Goal: Task Accomplishment & Management: Use online tool/utility

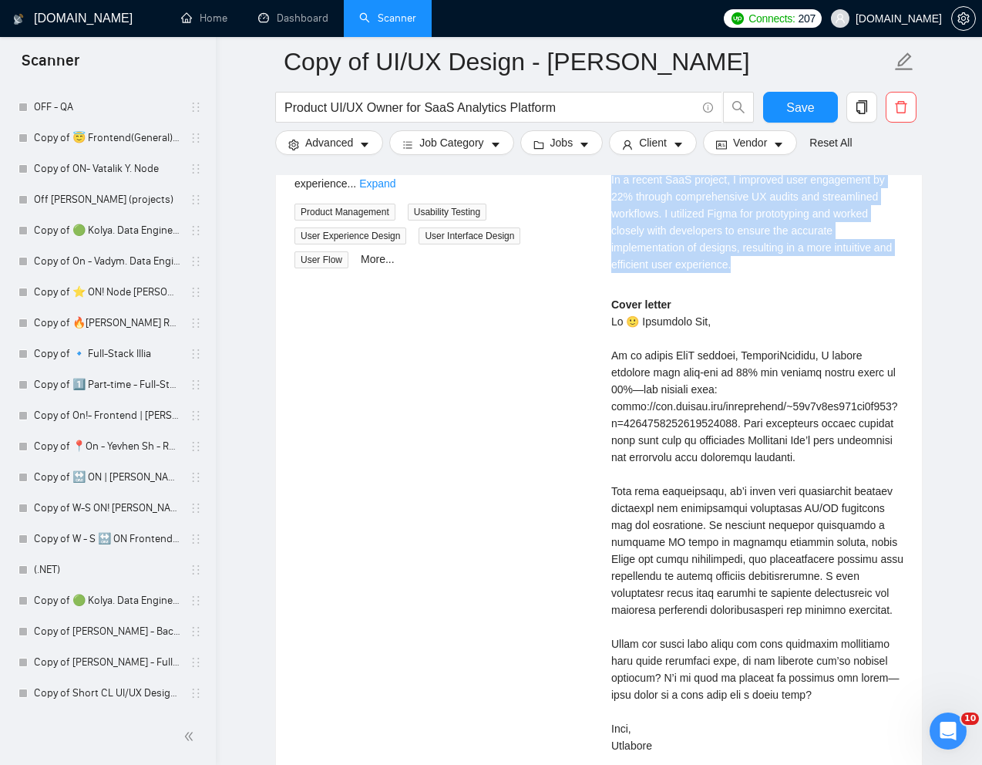
scroll to position [3342, 0]
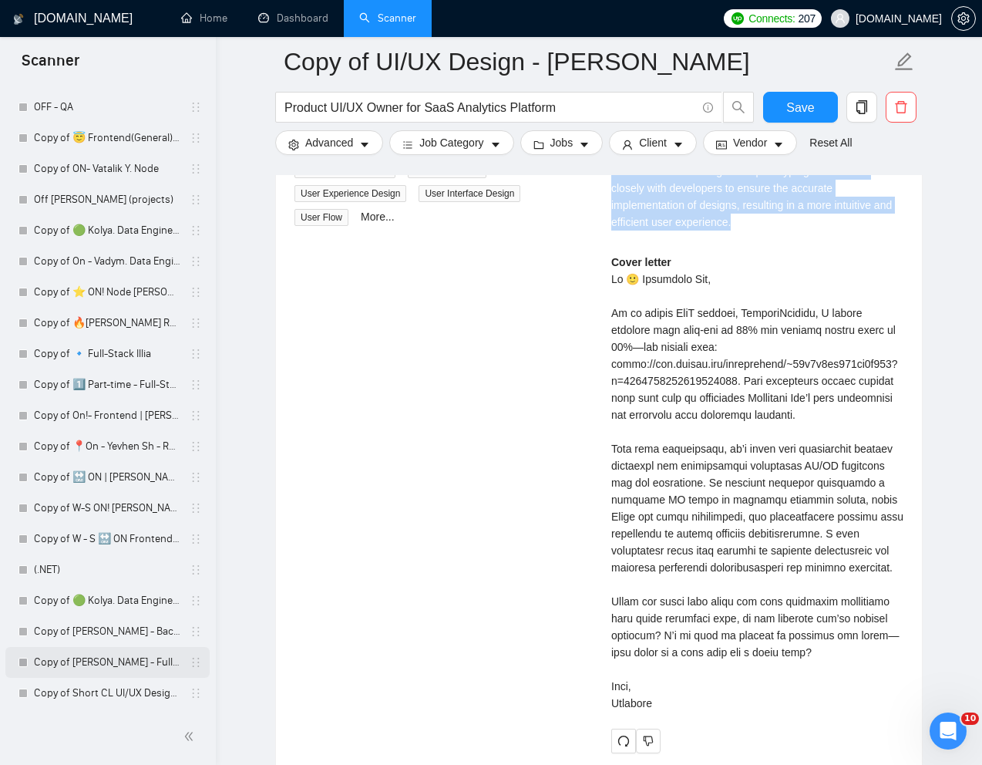
click at [82, 662] on link "Copy of [PERSON_NAME] - Full-Stack dev" at bounding box center [107, 662] width 146 height 31
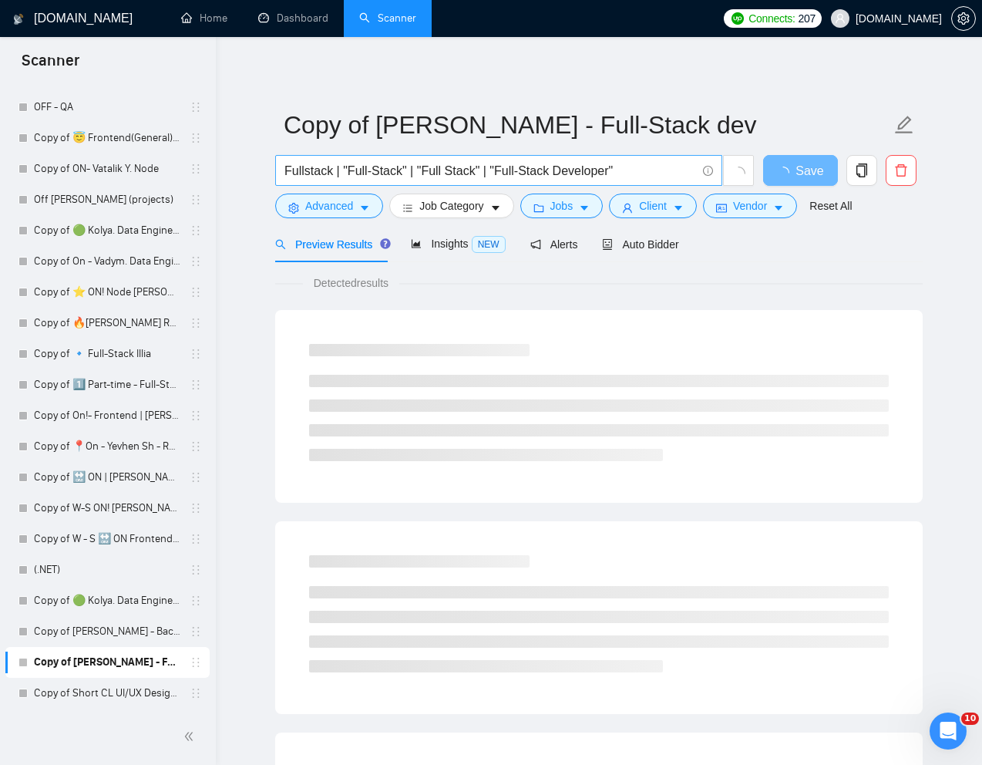
click at [496, 173] on input "Fullstack | "Full-Stack" | "Full Stack" | "Full-Stack Developer"" at bounding box center [490, 170] width 412 height 19
click at [836, 204] on link "Reset All" at bounding box center [830, 205] width 42 height 17
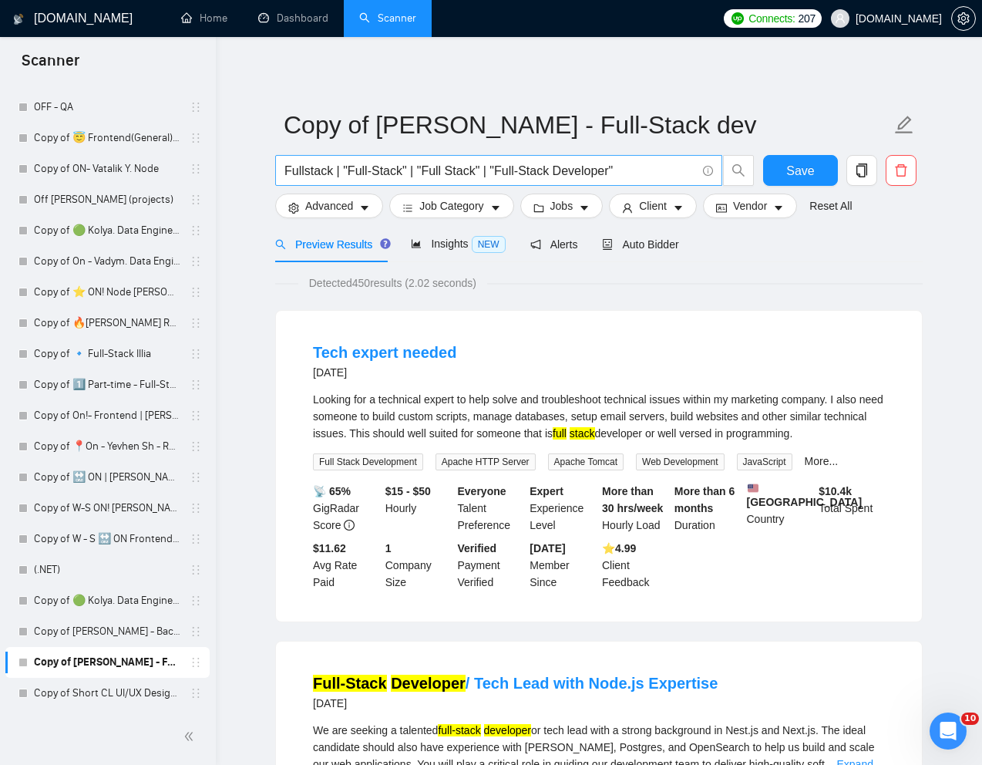
click at [556, 174] on input "Fullstack | "Full-Stack" | "Full Stack" | "Full-Stack Developer"" at bounding box center [490, 170] width 412 height 19
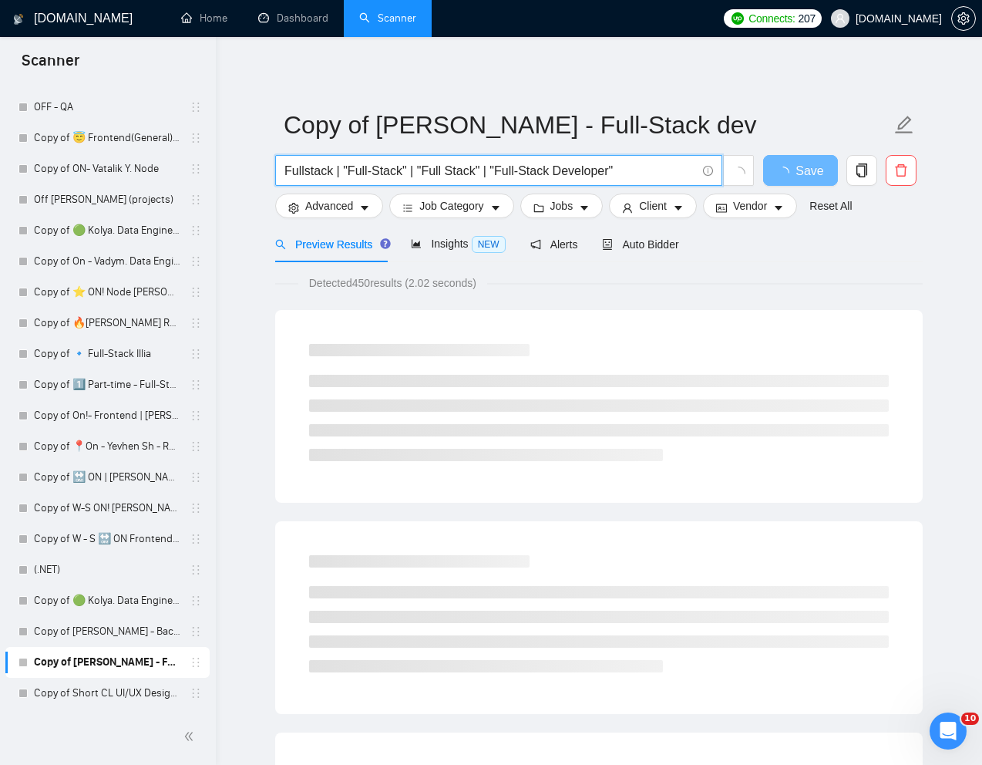
paste input "Senior Technical Lead (AI & Full-Stack)"
type input "Senior Technical Lead AI & Full-Stack"
click at [664, 240] on span "Auto Bidder" at bounding box center [640, 244] width 76 height 12
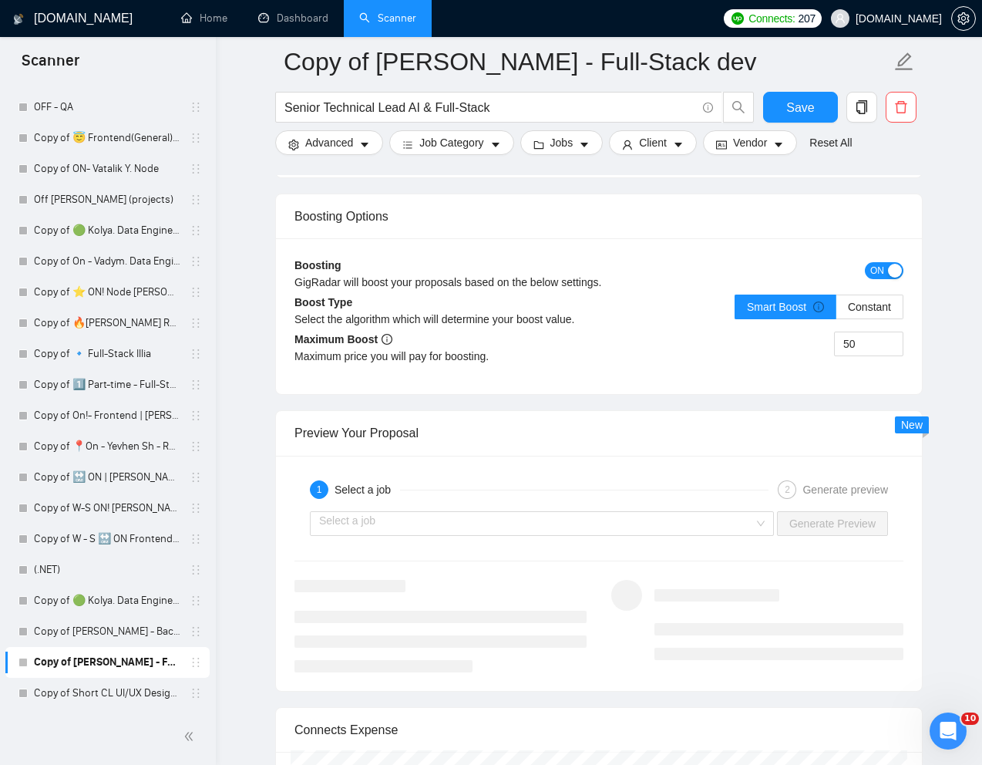
scroll to position [2854, 0]
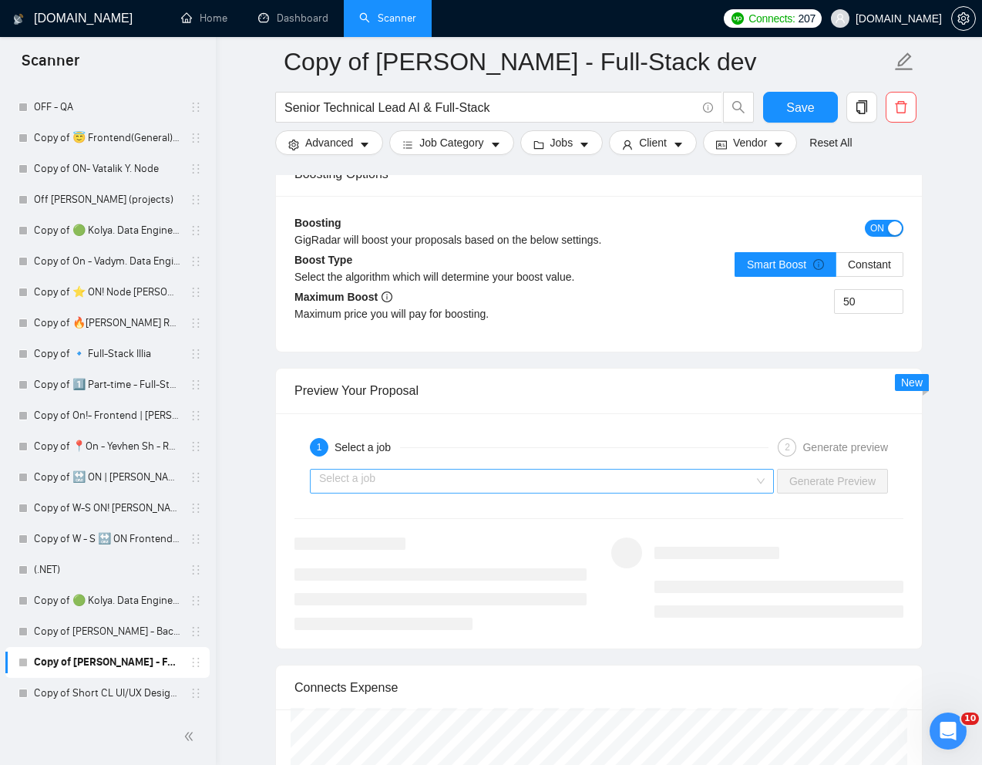
click at [533, 474] on input "search" at bounding box center [536, 480] width 435 height 23
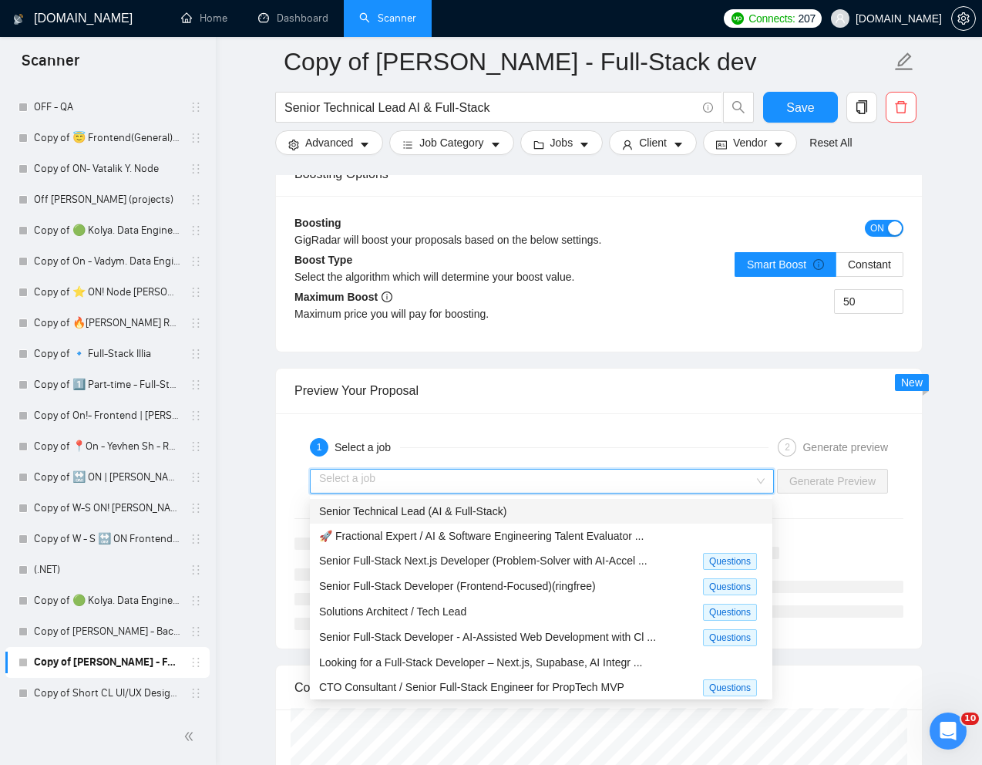
click at [460, 510] on span "Senior Technical Lead (AI & Full-Stack)" at bounding box center [412, 511] width 187 height 12
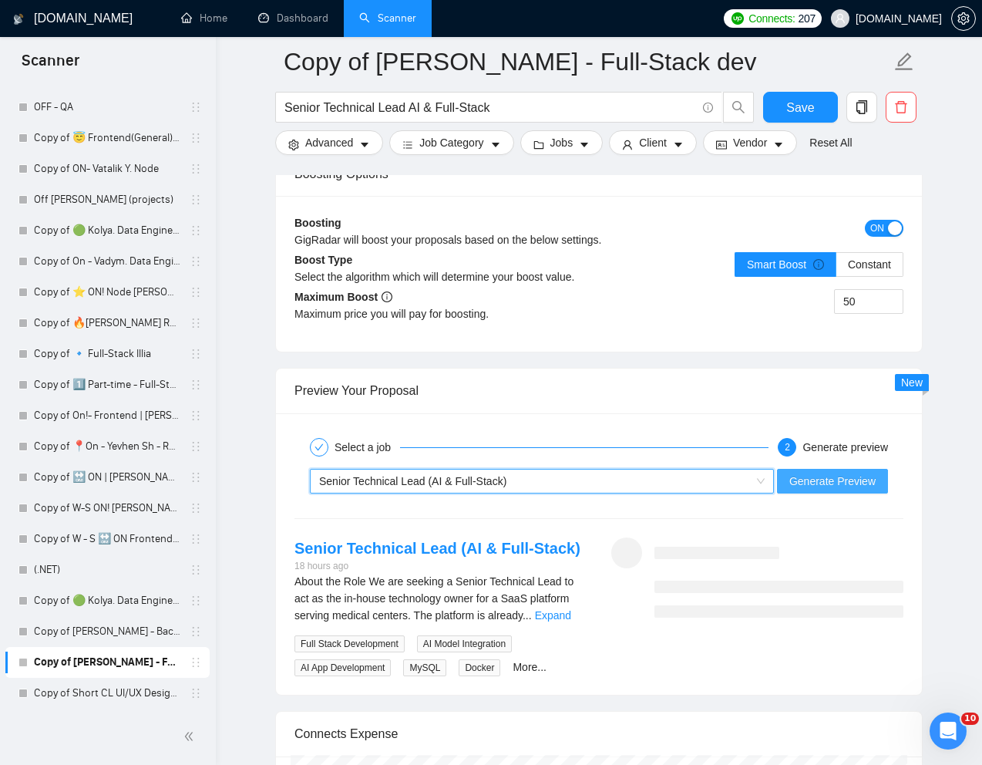
click at [836, 483] on span "Generate Preview" at bounding box center [832, 481] width 86 height 17
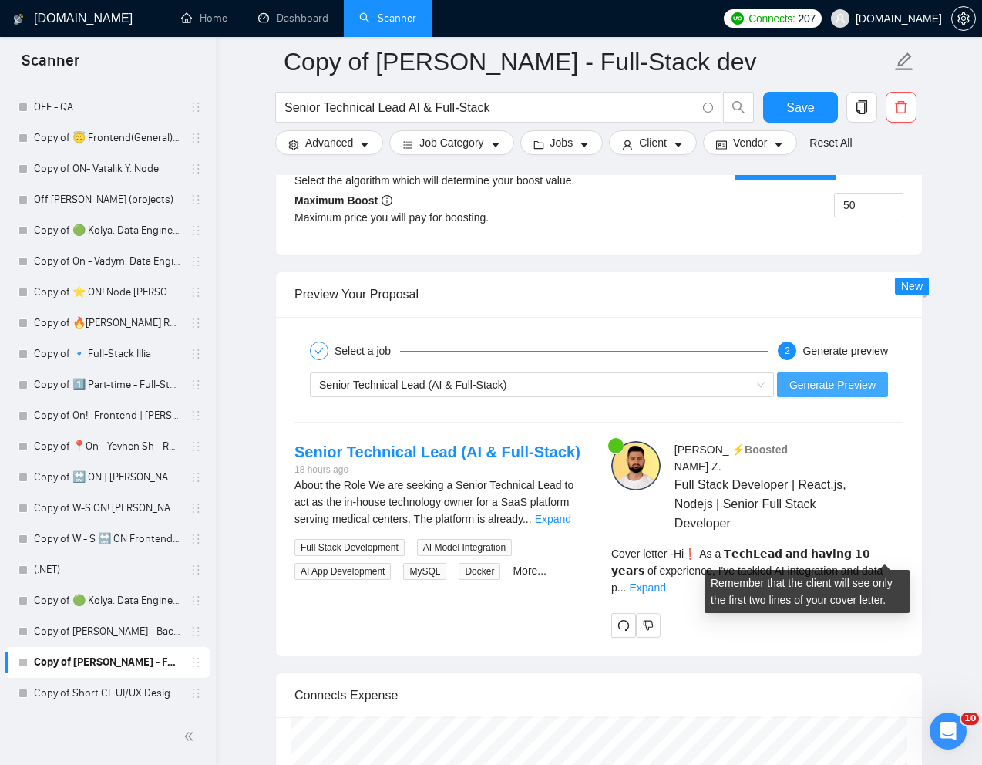
scroll to position [3003, 0]
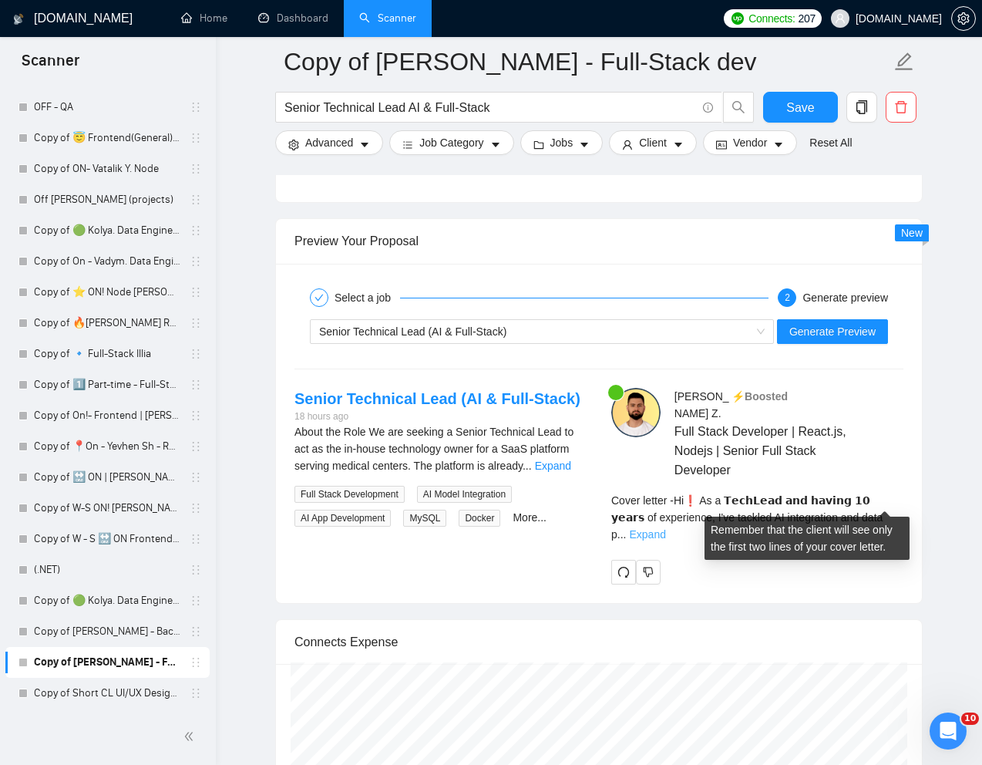
click at [665, 528] on link "Expand" at bounding box center [647, 534] width 36 height 12
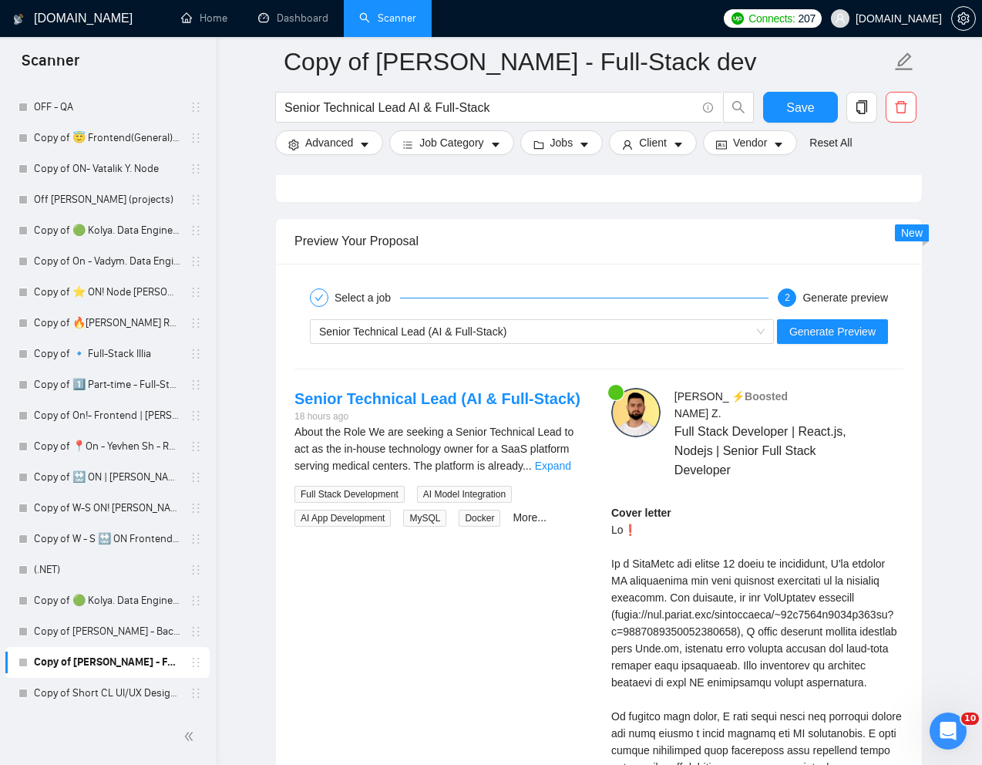
click at [635, 514] on div "Cover letter" at bounding box center [757, 767] width 292 height 526
click at [627, 512] on div "Cover letter" at bounding box center [757, 767] width 292 height 526
copy div "❗"
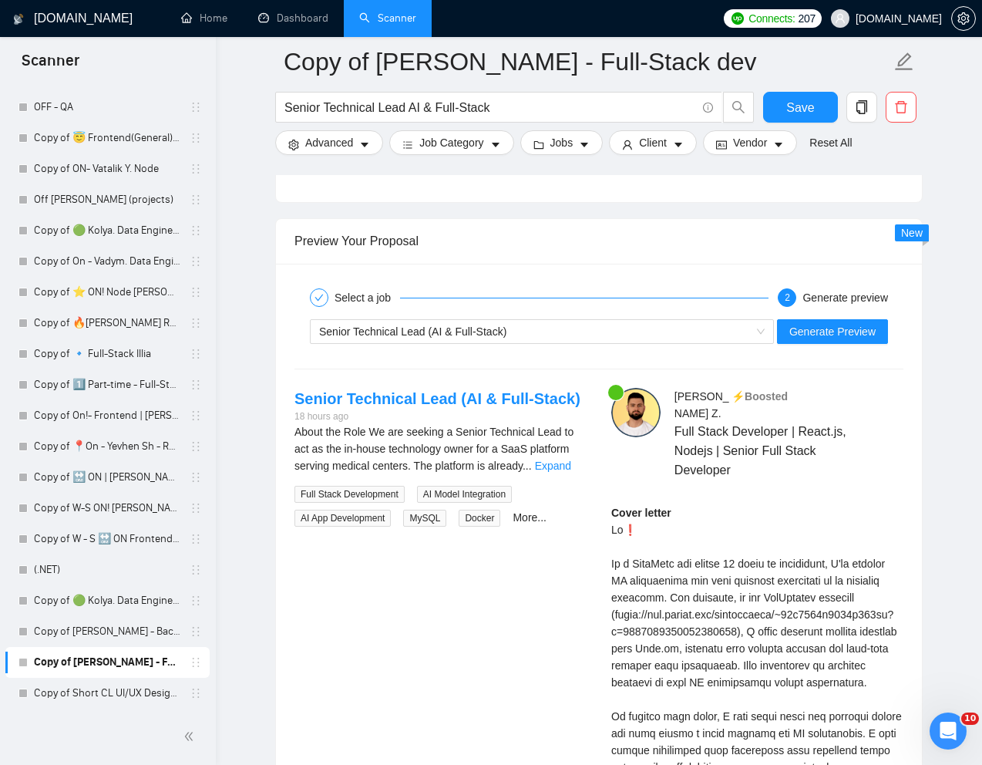
click at [633, 541] on div "Cover letter" at bounding box center [757, 767] width 292 height 526
click at [682, 549] on div "Cover letter" at bounding box center [757, 767] width 292 height 526
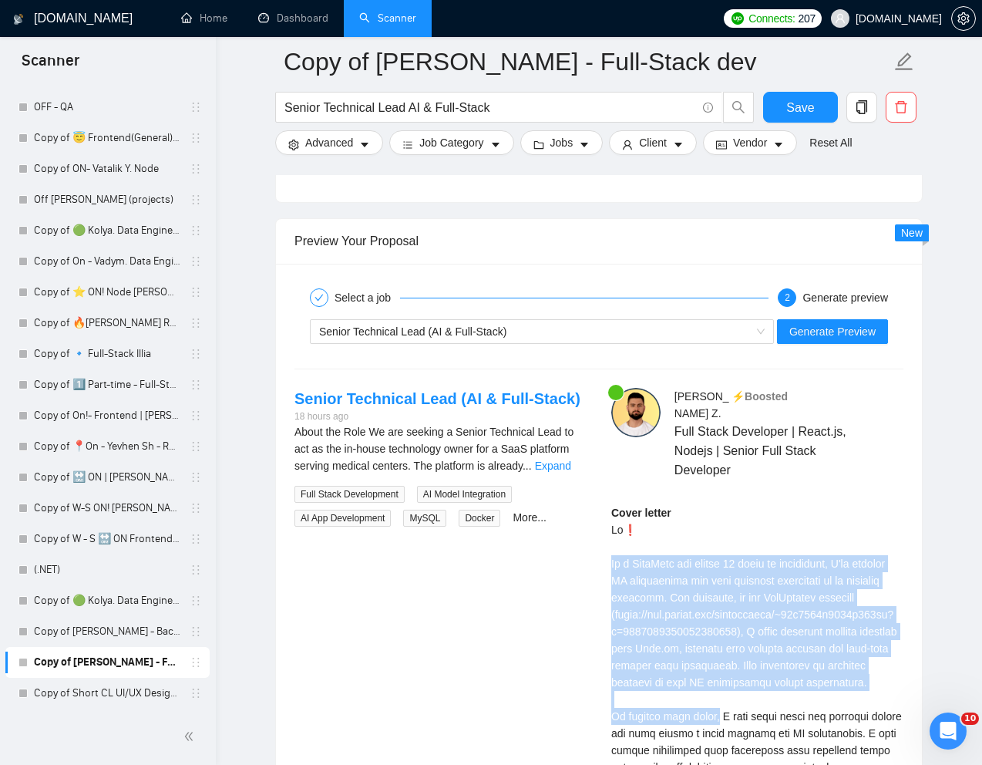
drag, startPoint x: 607, startPoint y: 542, endPoint x: 715, endPoint y: 677, distance: 172.7
click at [715, 677] on div "Kostya Z . ⚡️Boosted Full Stack Developer | React.js, Nodejs | Senior Full Stac…" at bounding box center [757, 730] width 317 height 684
copy div "As a 𝗧𝗲𝗰𝗵𝗟𝗲𝗮𝗱 𝗮𝗻𝗱 𝗵𝗮𝘃𝗶𝗻𝗴 𝟭𝟬 𝘆𝗲𝗮𝗿𝘀 of experience, I've tackled AI integration an…"
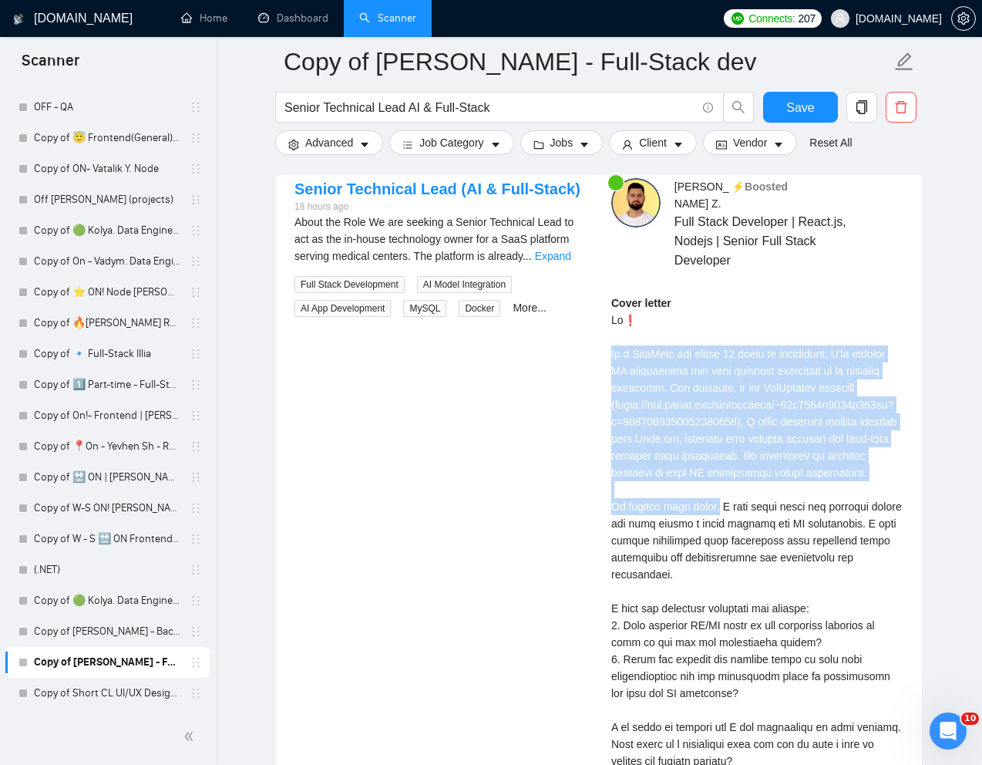
scroll to position [3217, 0]
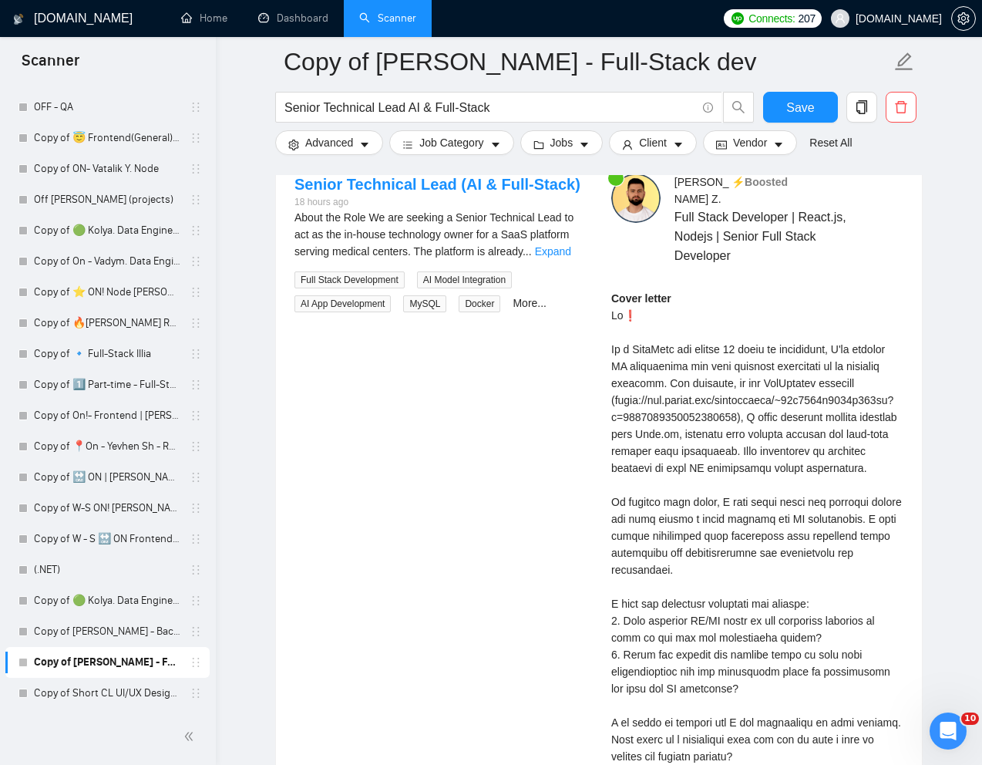
click at [717, 554] on div "Cover letter" at bounding box center [757, 553] width 292 height 526
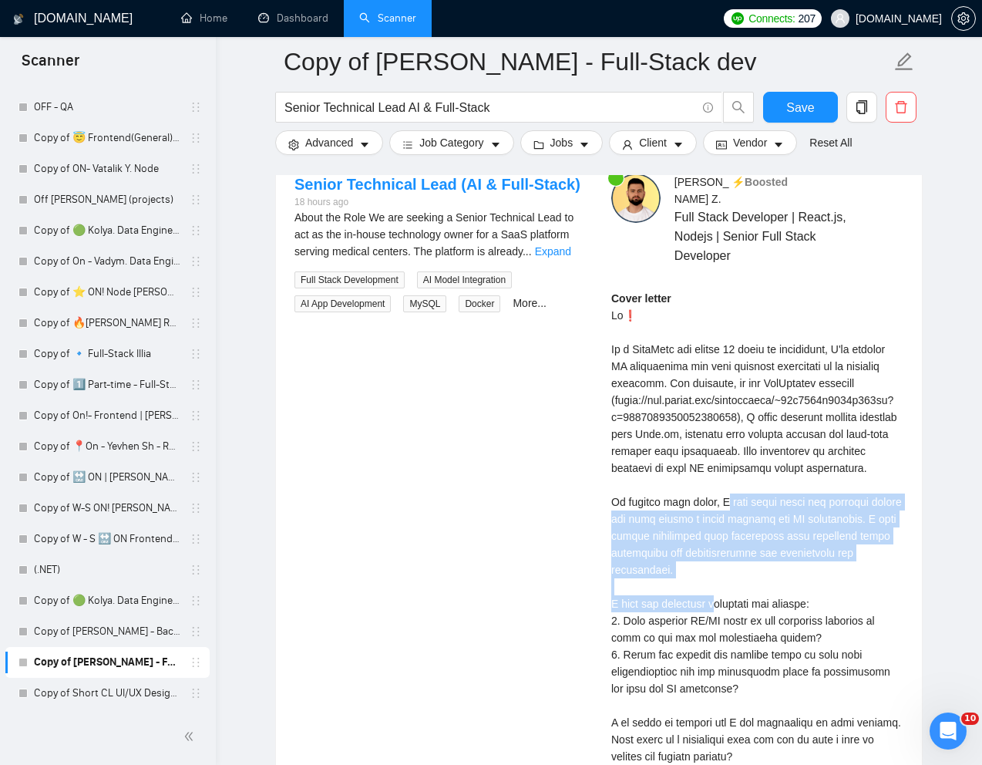
drag, startPoint x: 610, startPoint y: 502, endPoint x: 693, endPoint y: 573, distance: 109.9
click at [693, 573] on div "Kostya Z . ⚡️Boosted Full Stack Developer | React.js, Nodejs | Senior Full Stac…" at bounding box center [757, 515] width 317 height 684
copy div "will first audit the existing system and then define a clear roadmap for AI int…"
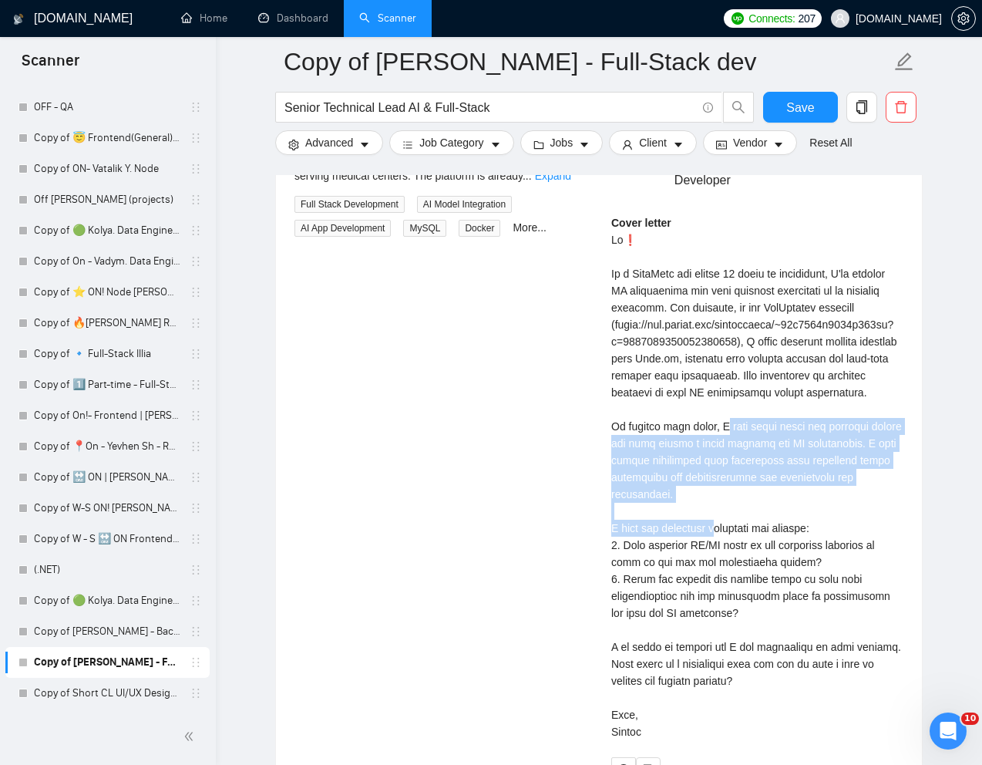
scroll to position [3294, 0]
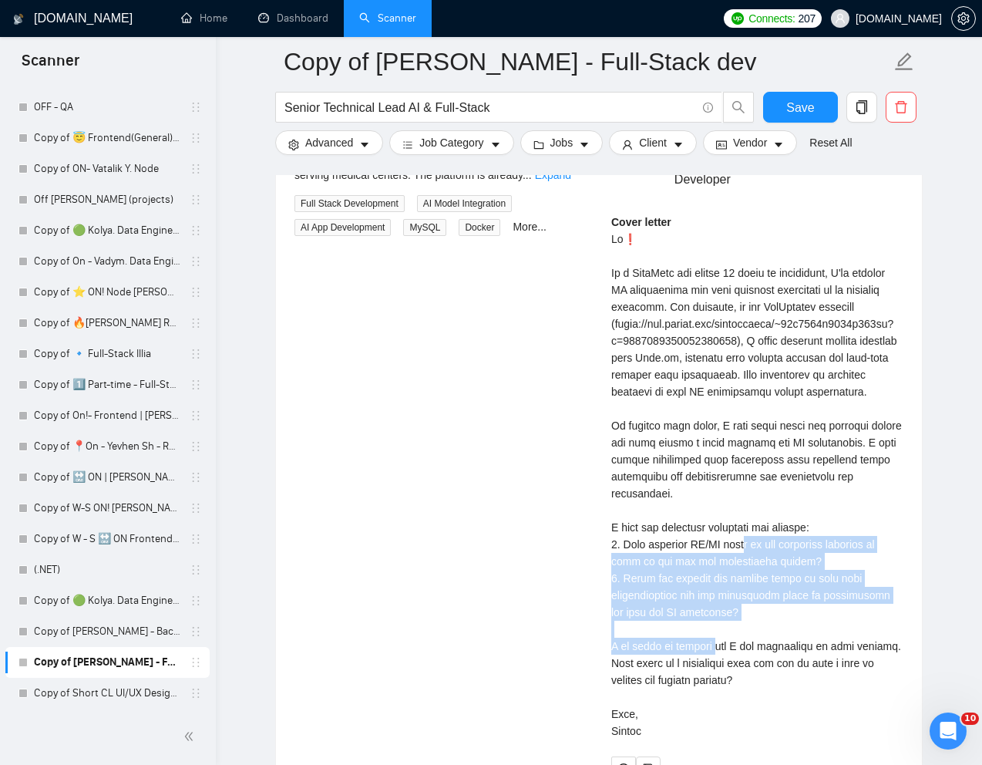
drag, startPoint x: 625, startPoint y: 546, endPoint x: 726, endPoint y: 604, distance: 116.7
click at [726, 604] on div "Cover letter" at bounding box center [757, 477] width 292 height 526
copy div "s do you currently leverage or plan to use for the forecasting engine? 2. Could…"
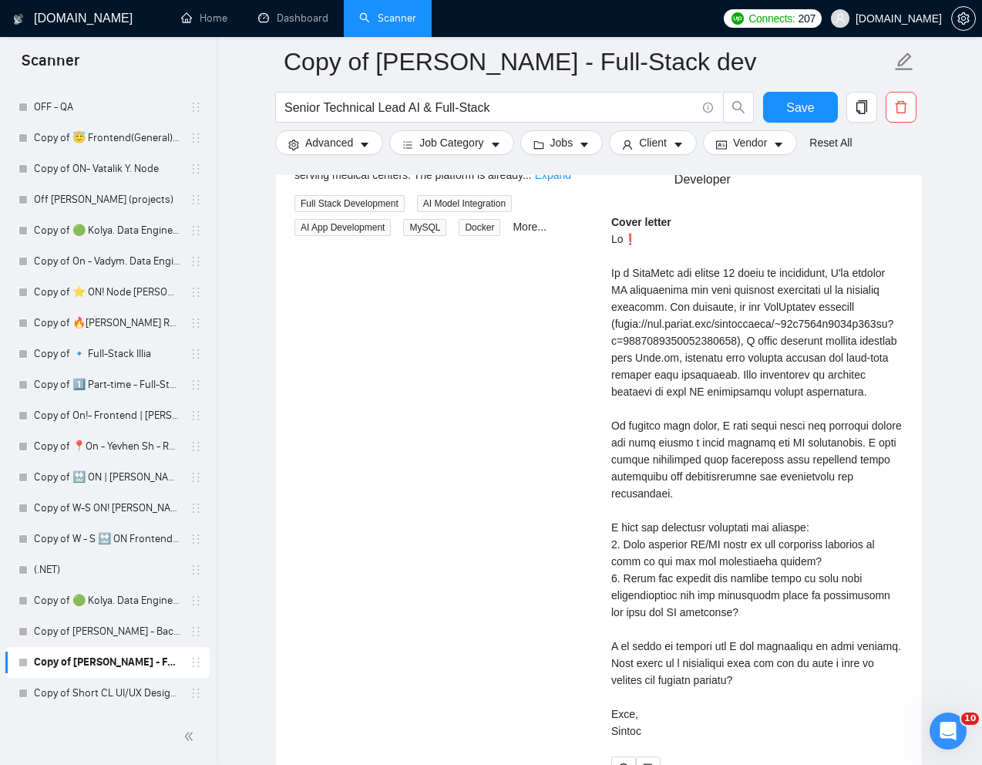
click at [767, 673] on div "Cover letter" at bounding box center [757, 477] width 292 height 526
drag, startPoint x: 604, startPoint y: 670, endPoint x: 779, endPoint y: 725, distance: 183.6
click at [779, 725] on div "Kostya Z . ⚡️Boosted Full Stack Developer | React.js, Nodejs | Senior Full Stac…" at bounding box center [757, 439] width 317 height 684
copy div "nt time for you to have a call to discuss the project details? Best, Kostya"
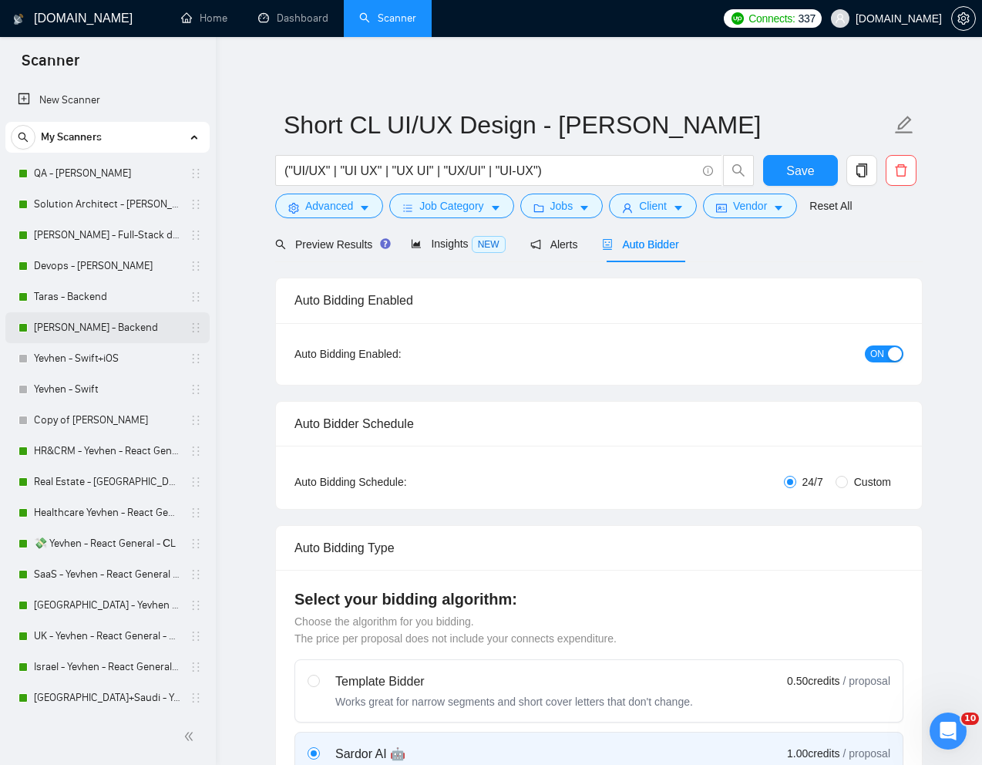
click at [35, 323] on link "[PERSON_NAME] - Backend" at bounding box center [107, 327] width 146 height 31
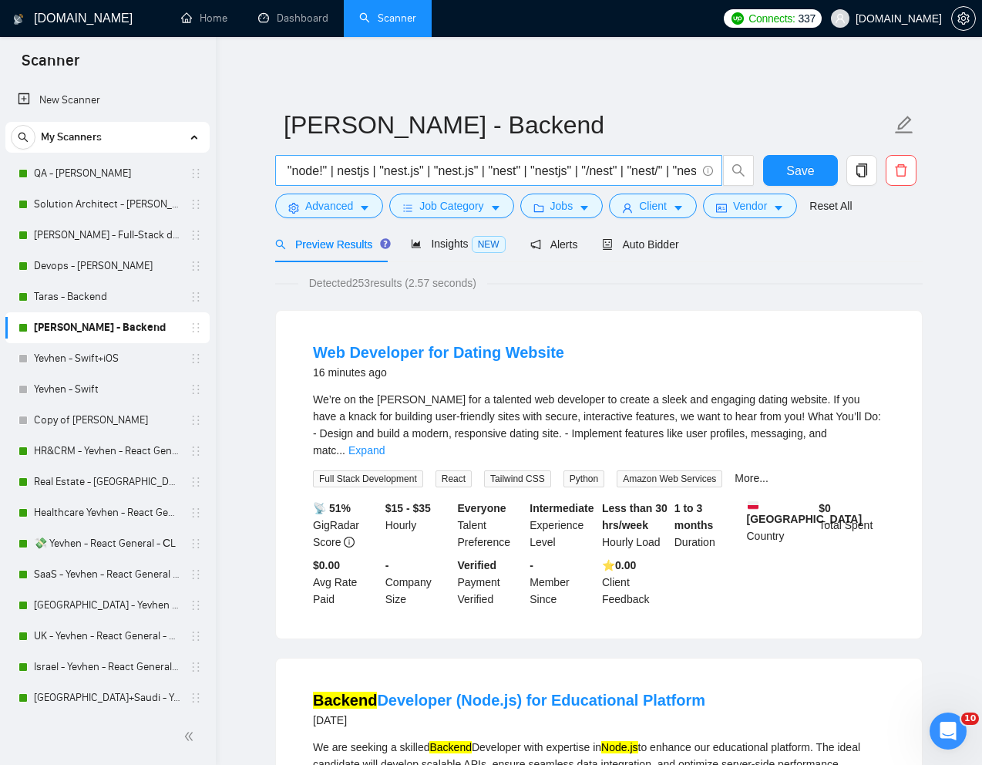
scroll to position [0, 906]
click at [321, 207] on span "Advanced" at bounding box center [329, 205] width 48 height 17
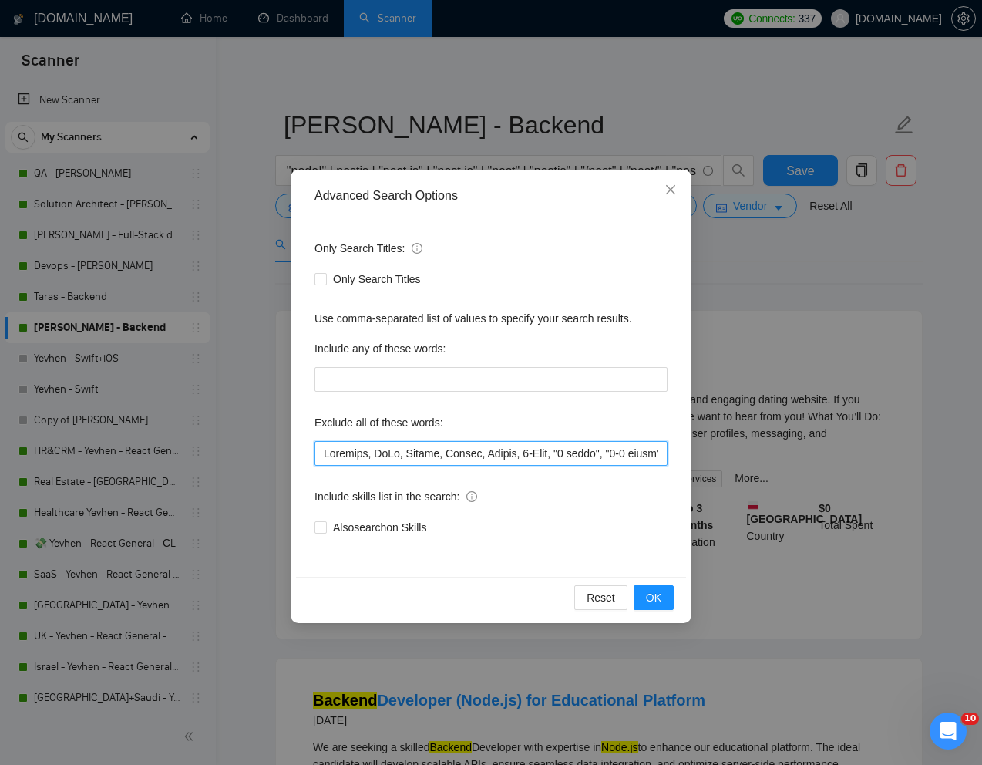
click at [321, 456] on input "text" at bounding box center [490, 453] width 353 height 25
paste input "HTML"
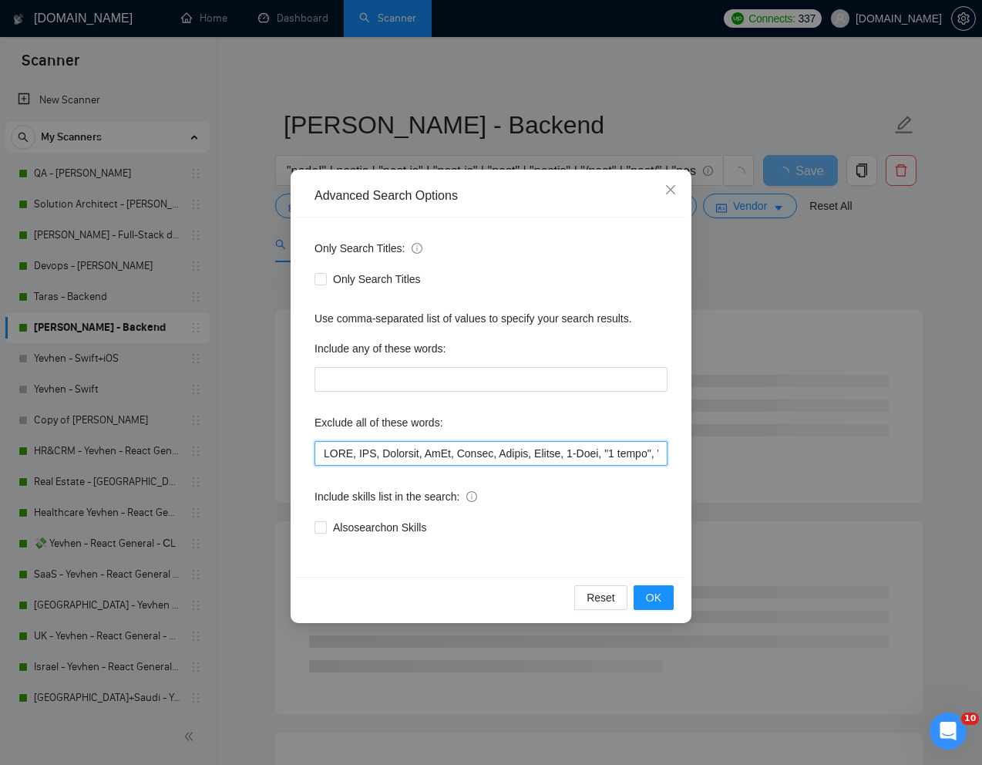
drag, startPoint x: 319, startPoint y: 454, endPoint x: 382, endPoint y: 456, distance: 63.2
click at [382, 456] on input "text" at bounding box center [490, 453] width 353 height 25
type input "HTML, CSS, Supabase, DeFi, Golang, Golang, Golang, 2-Axis, "7 weeks", "2-3 week…"
click at [654, 593] on span "OK" at bounding box center [653, 597] width 15 height 17
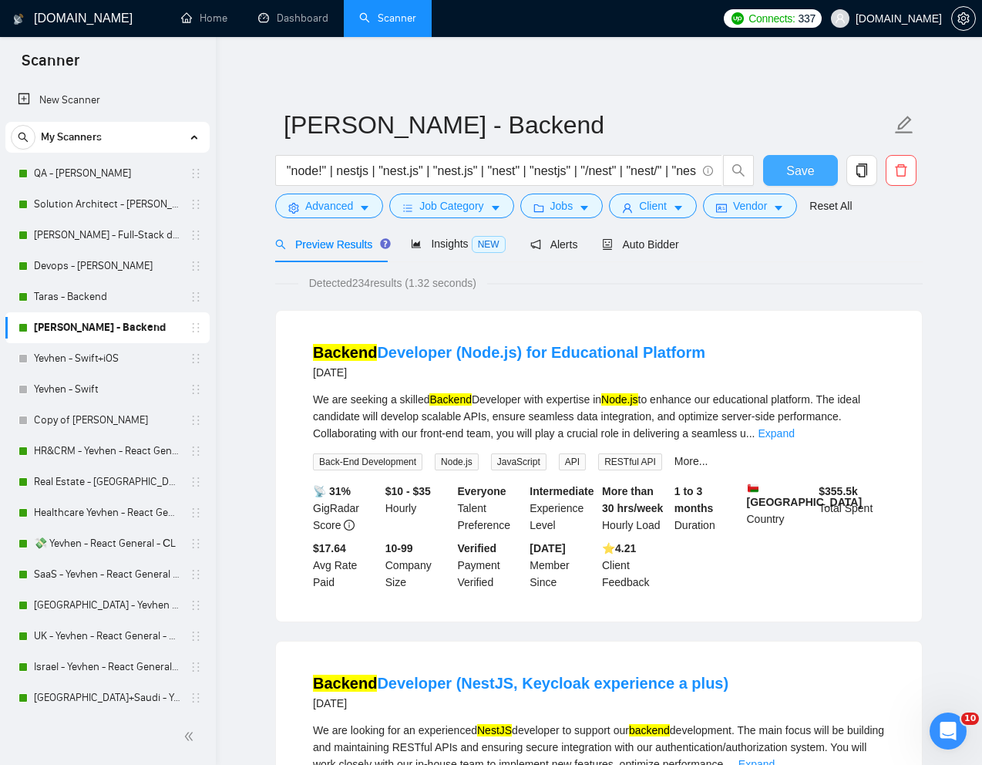
click at [802, 175] on span "Save" at bounding box center [800, 170] width 28 height 19
click at [79, 301] on link "Taras - Backend" at bounding box center [107, 296] width 146 height 31
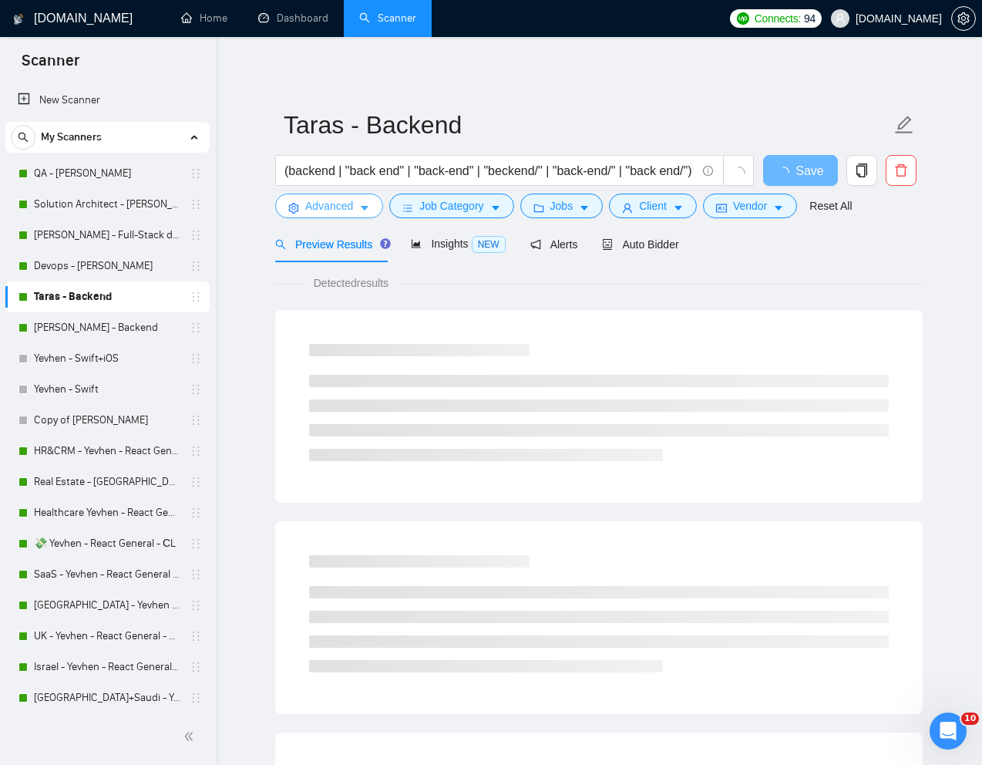
click at [325, 212] on span "Advanced" at bounding box center [329, 205] width 48 height 17
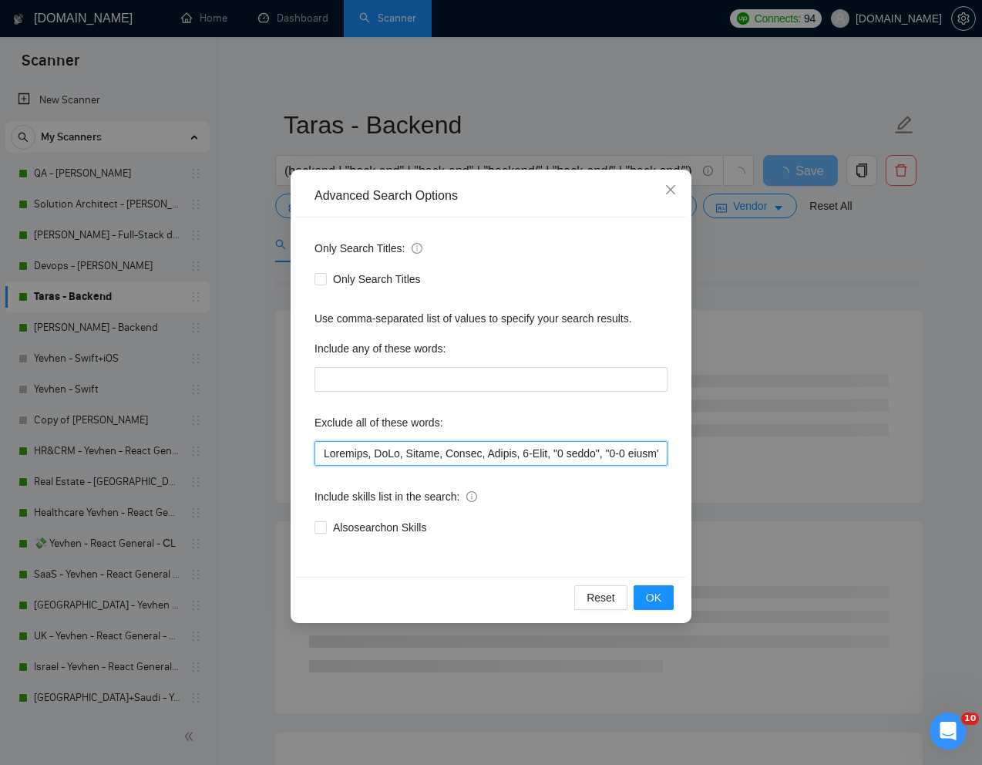
click at [321, 461] on input "text" at bounding box center [490, 453] width 353 height 25
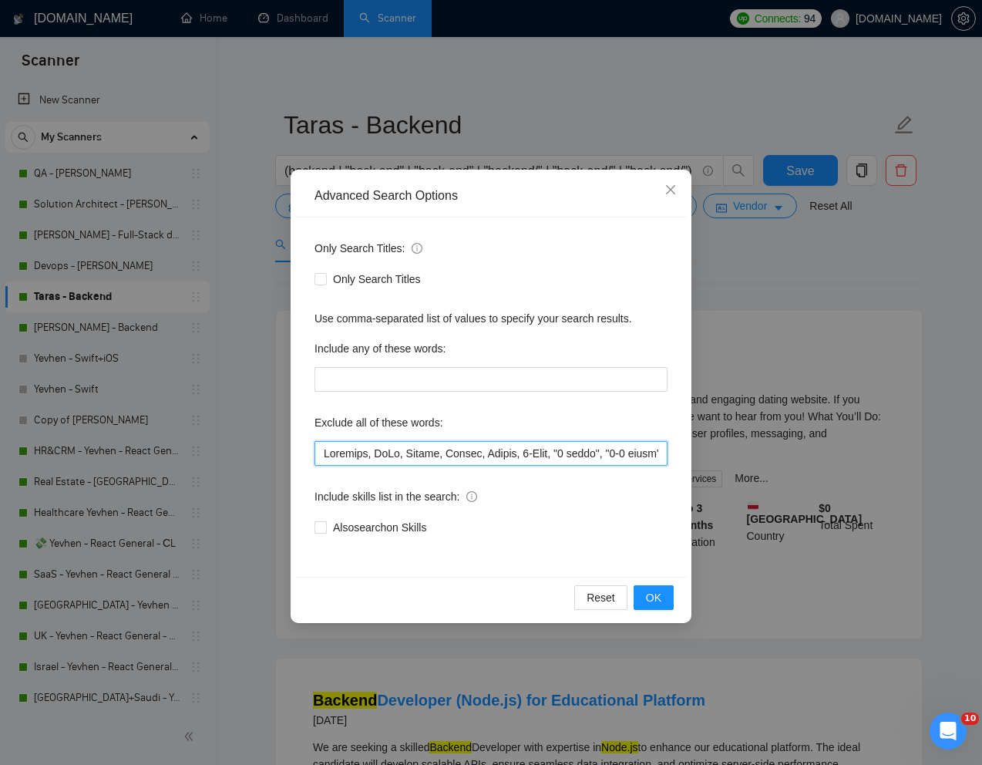
paste input "HTML, CSS"
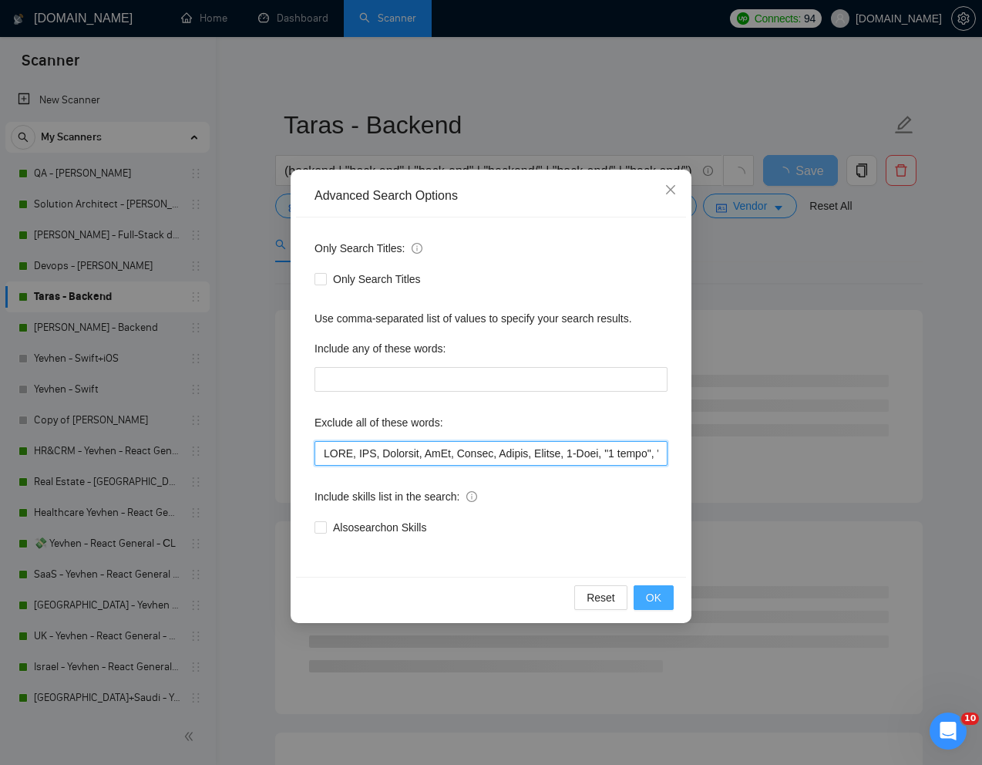
type input "HTML, CSS, Supabase, DeFi, Golang, Golang, Golang, 2-Axis, "7 weeks", "2-3 week…"
click at [647, 599] on span "OK" at bounding box center [653, 597] width 15 height 17
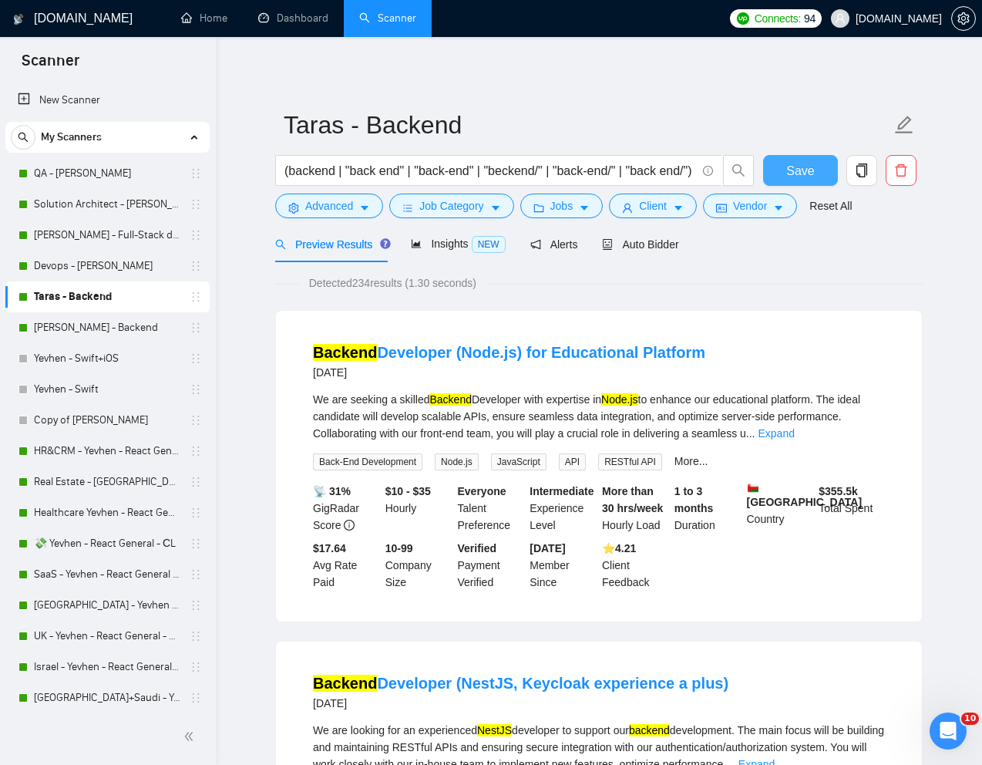
click at [775, 166] on button "Save" at bounding box center [800, 170] width 75 height 31
click at [449, 240] on span "Insights NEW" at bounding box center [458, 243] width 94 height 12
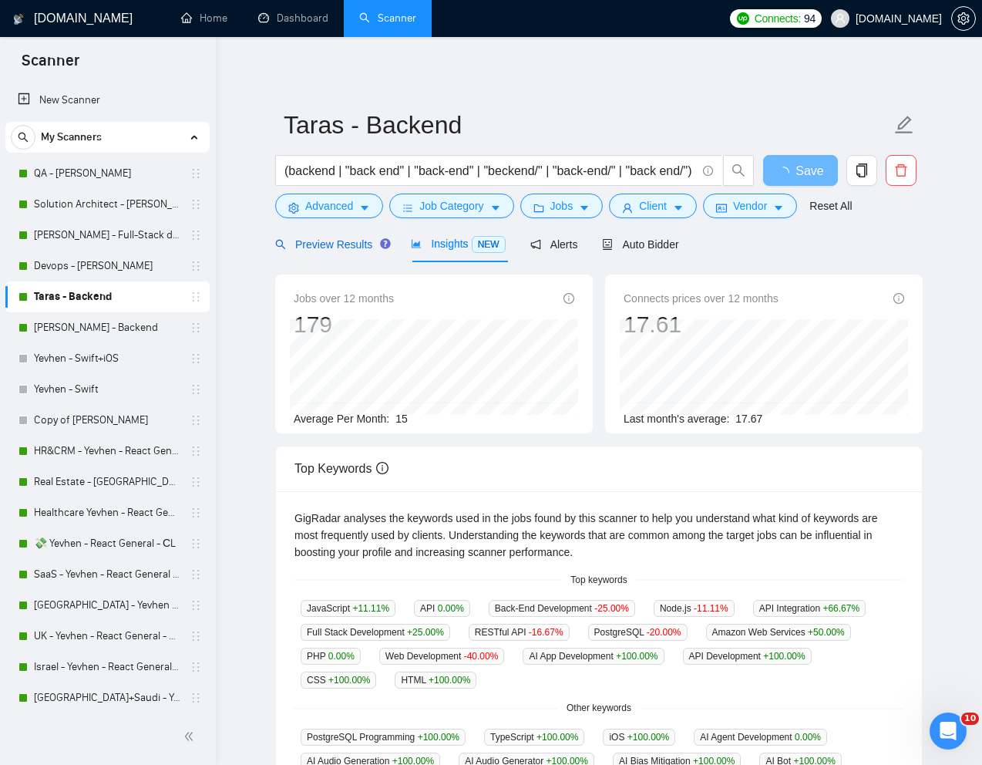
click at [326, 239] on span "Preview Results" at bounding box center [330, 244] width 111 height 12
